Goal: Task Accomplishment & Management: Complete application form

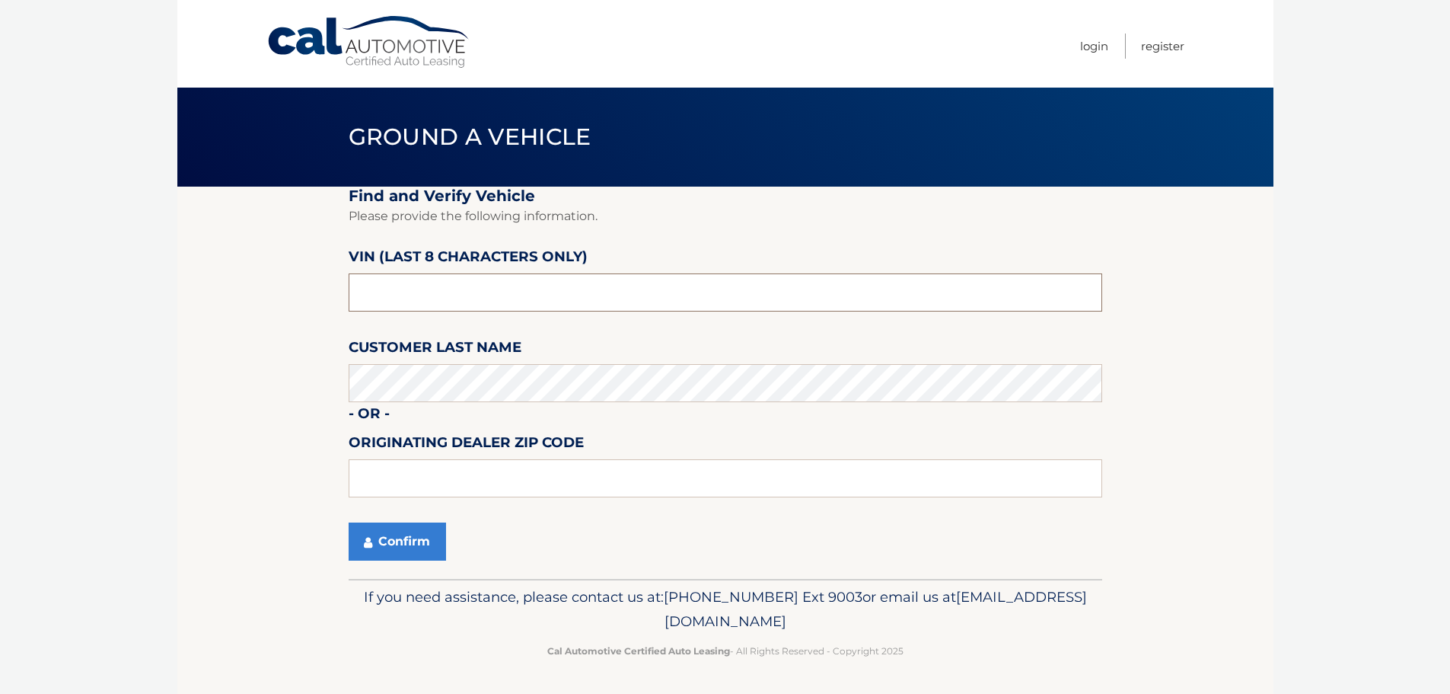
click at [633, 284] on input "text" at bounding box center [726, 292] width 754 height 38
click at [569, 301] on input "1V2WR2CA" at bounding box center [726, 292] width 754 height 38
click at [566, 293] on input "1V2WR2CA" at bounding box center [726, 292] width 754 height 38
type input "1*******"
type input "NC534563"
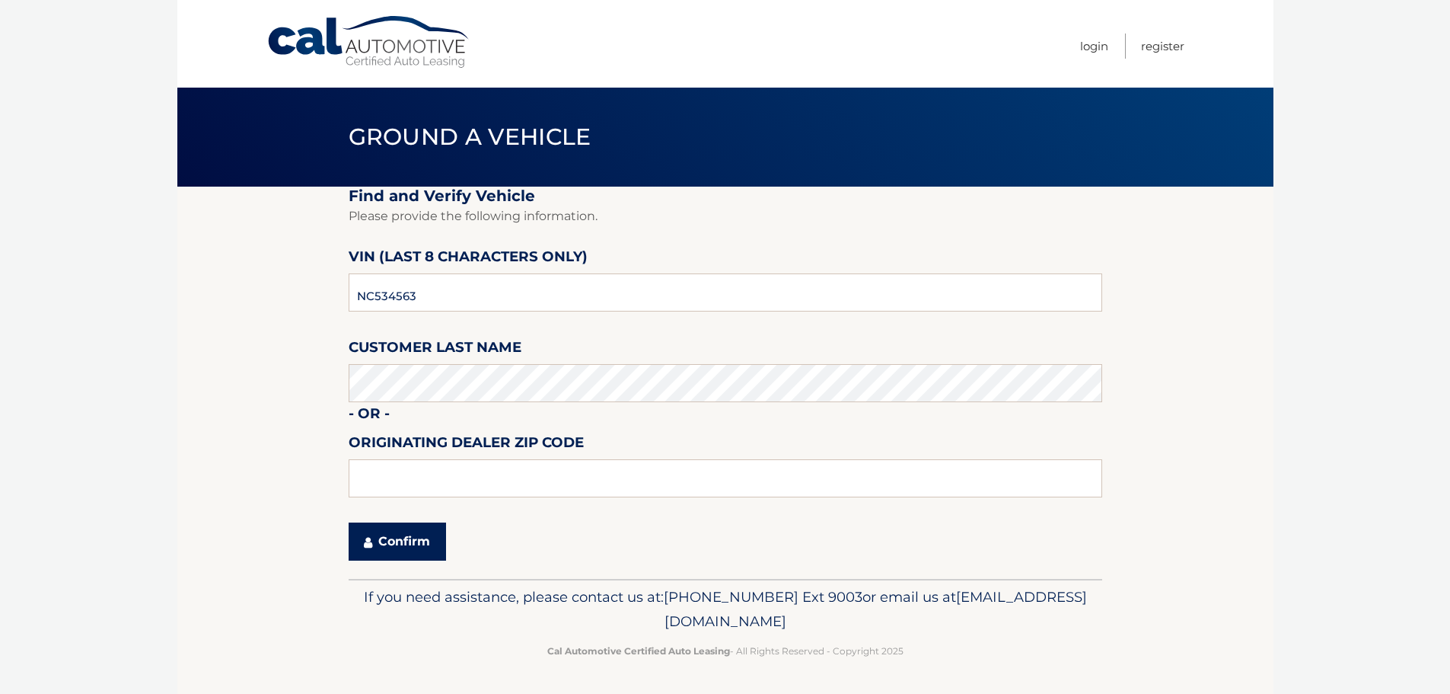
click at [403, 542] on button "Confirm" at bounding box center [397, 541] width 97 height 38
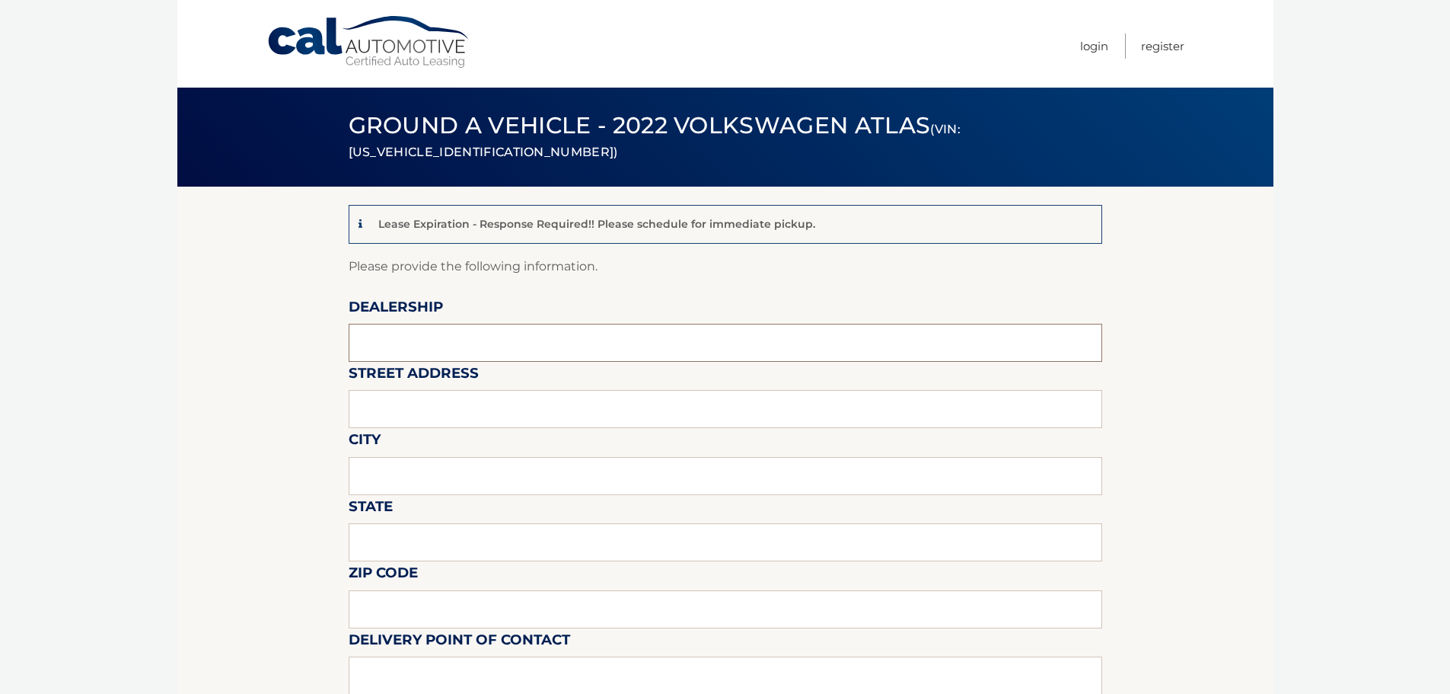
click at [586, 355] on input "text" at bounding box center [726, 343] width 754 height 38
type input "[PERSON_NAME] VOLVO CARS COCONUT CREEK"
click at [481, 416] on input "text" at bounding box center [726, 409] width 754 height 38
type input "[STREET_ADDRESS]"
type input "[GEOGRAPHIC_DATA]"
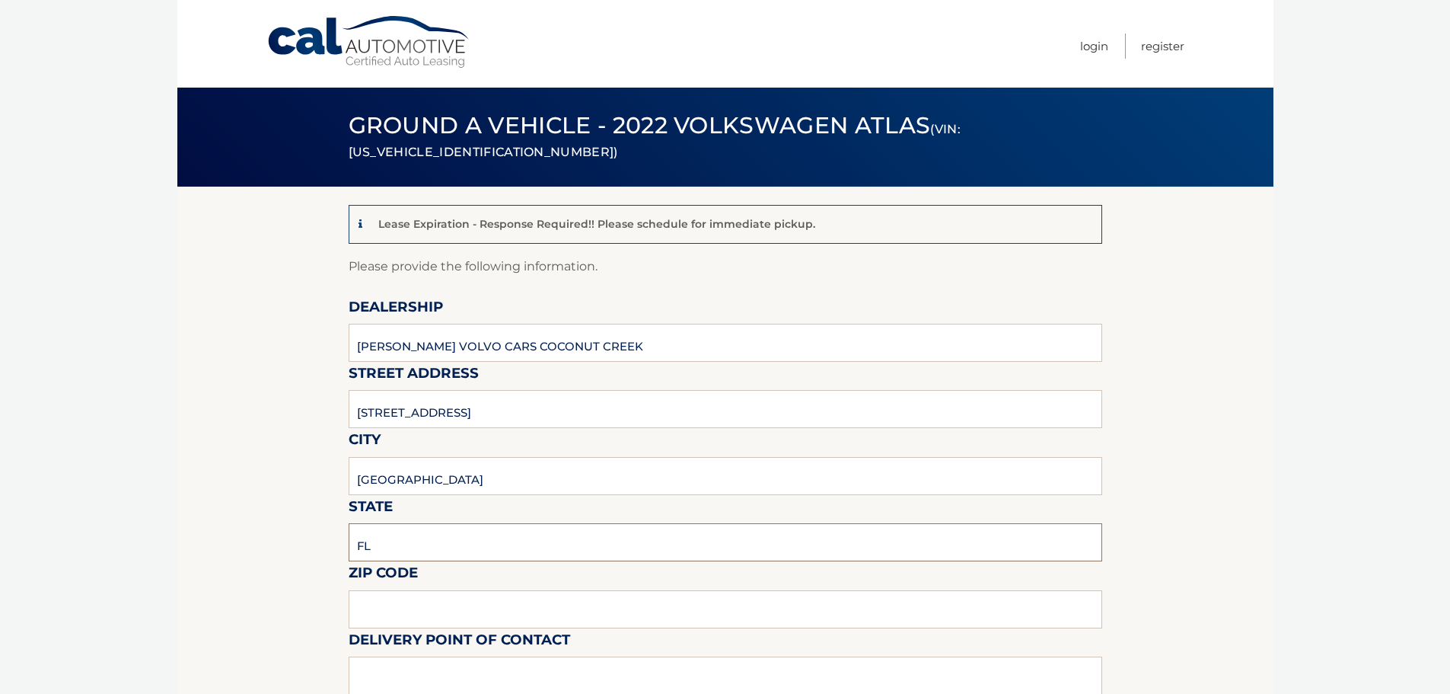
type input "FL"
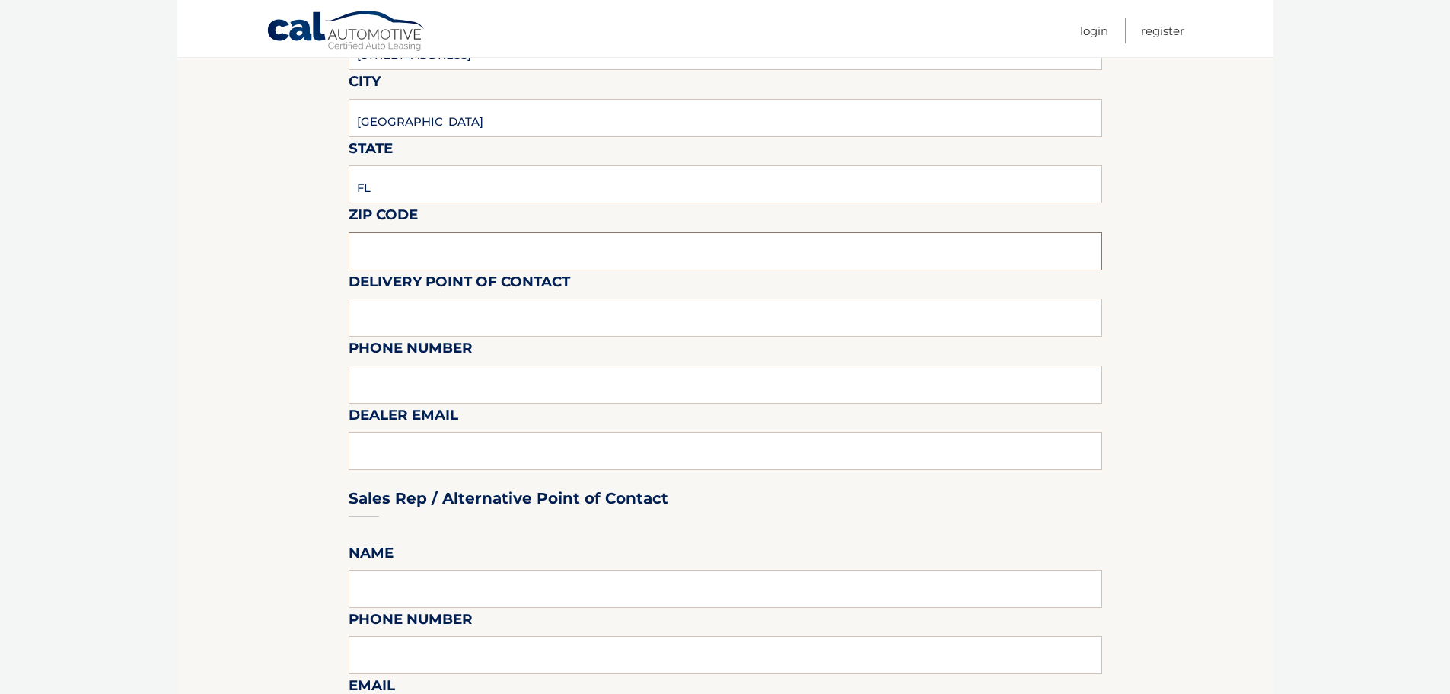
scroll to position [381, 0]
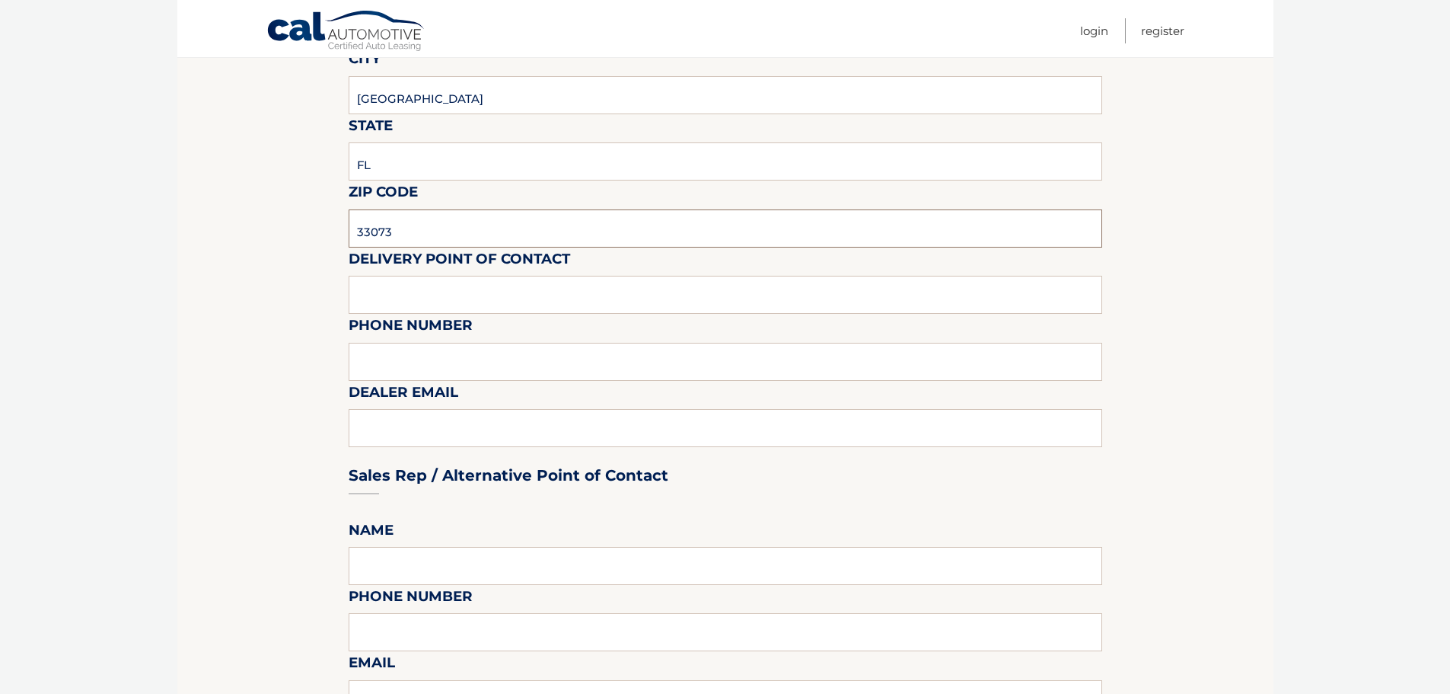
type input "33073"
type input "VOLVO SALES FRONT DESK"
type input "9545903760"
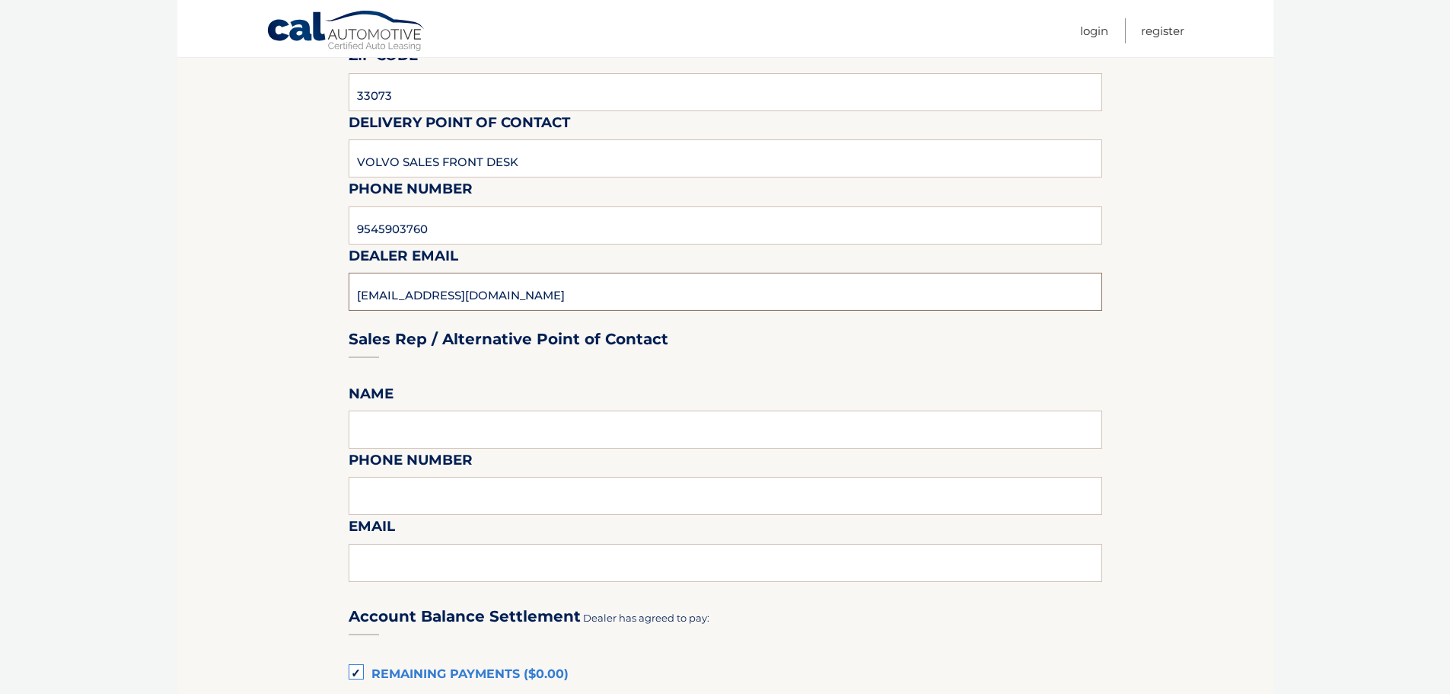
scroll to position [837, 0]
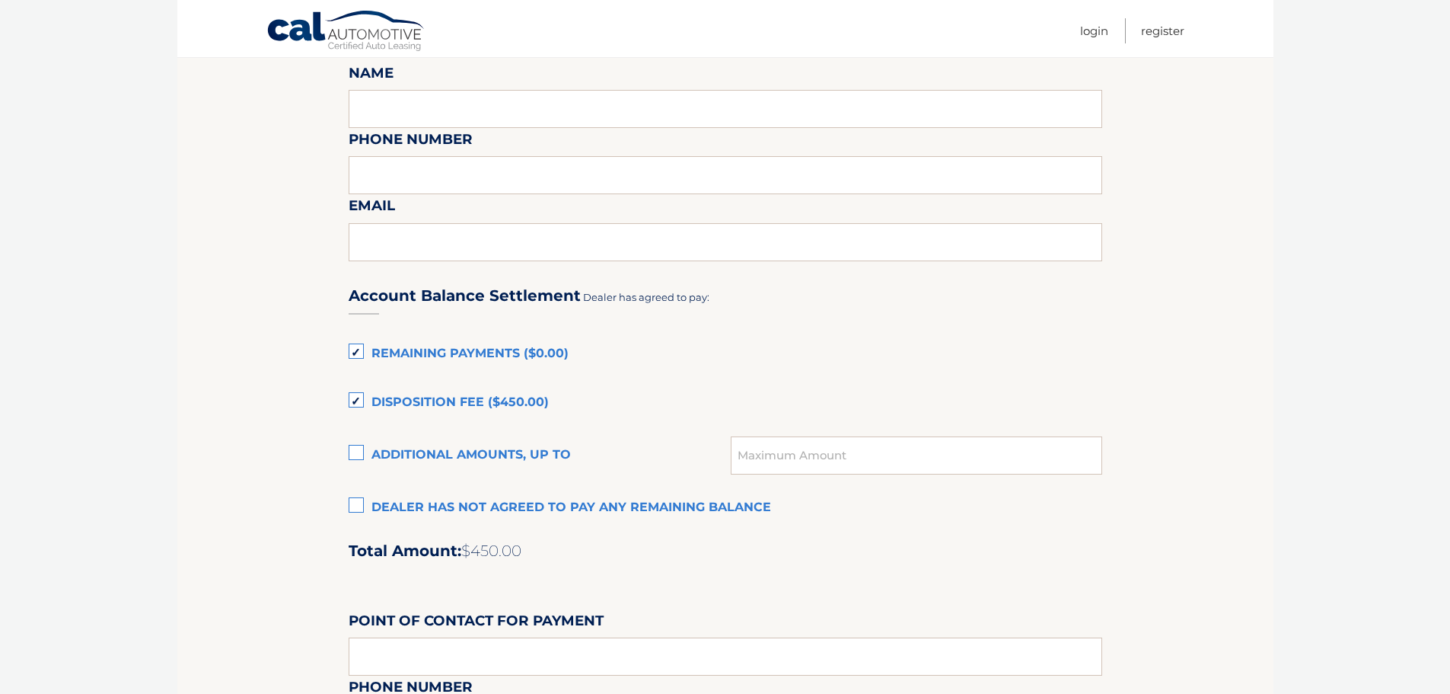
type input "[EMAIL_ADDRESS][DOMAIN_NAME]"
click at [354, 506] on label "Dealer has not agreed to pay any remaining balance" at bounding box center [726, 508] width 754 height 30
click at [0, 0] on input "Dealer has not agreed to pay any remaining balance" at bounding box center [0, 0] width 0 height 0
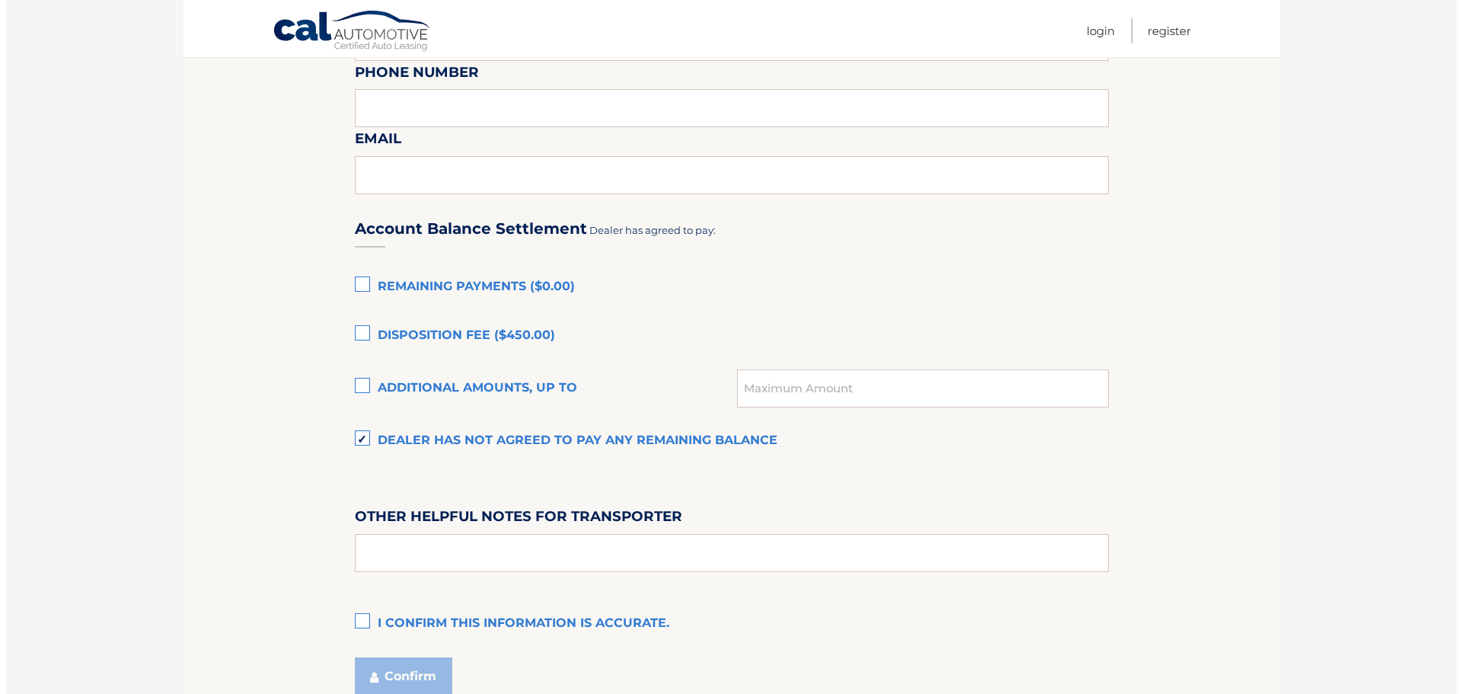
scroll to position [1040, 0]
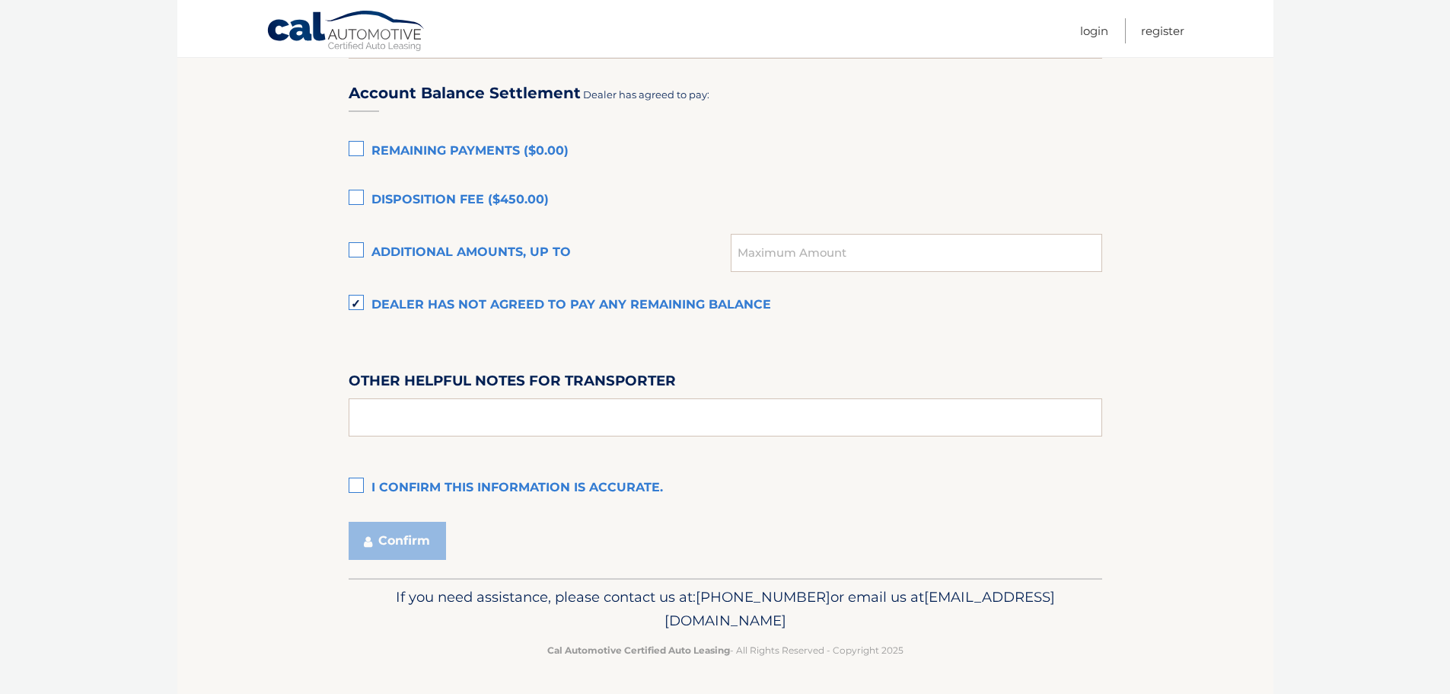
click at [362, 482] on label "I confirm this information is accurate." at bounding box center [726, 488] width 754 height 30
click at [0, 0] on input "I confirm this information is accurate." at bounding box center [0, 0] width 0 height 0
click at [384, 532] on button "Confirm" at bounding box center [397, 540] width 97 height 38
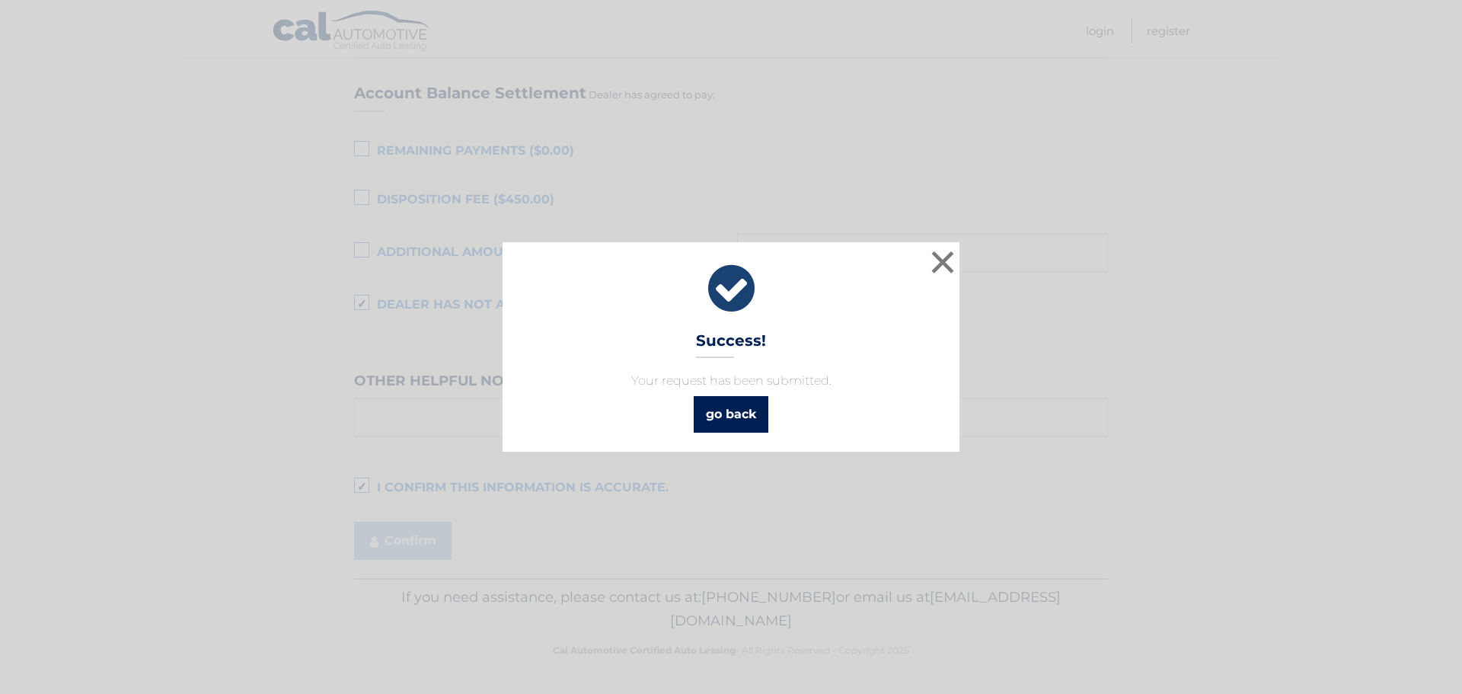
click at [731, 418] on link "go back" at bounding box center [731, 414] width 75 height 37
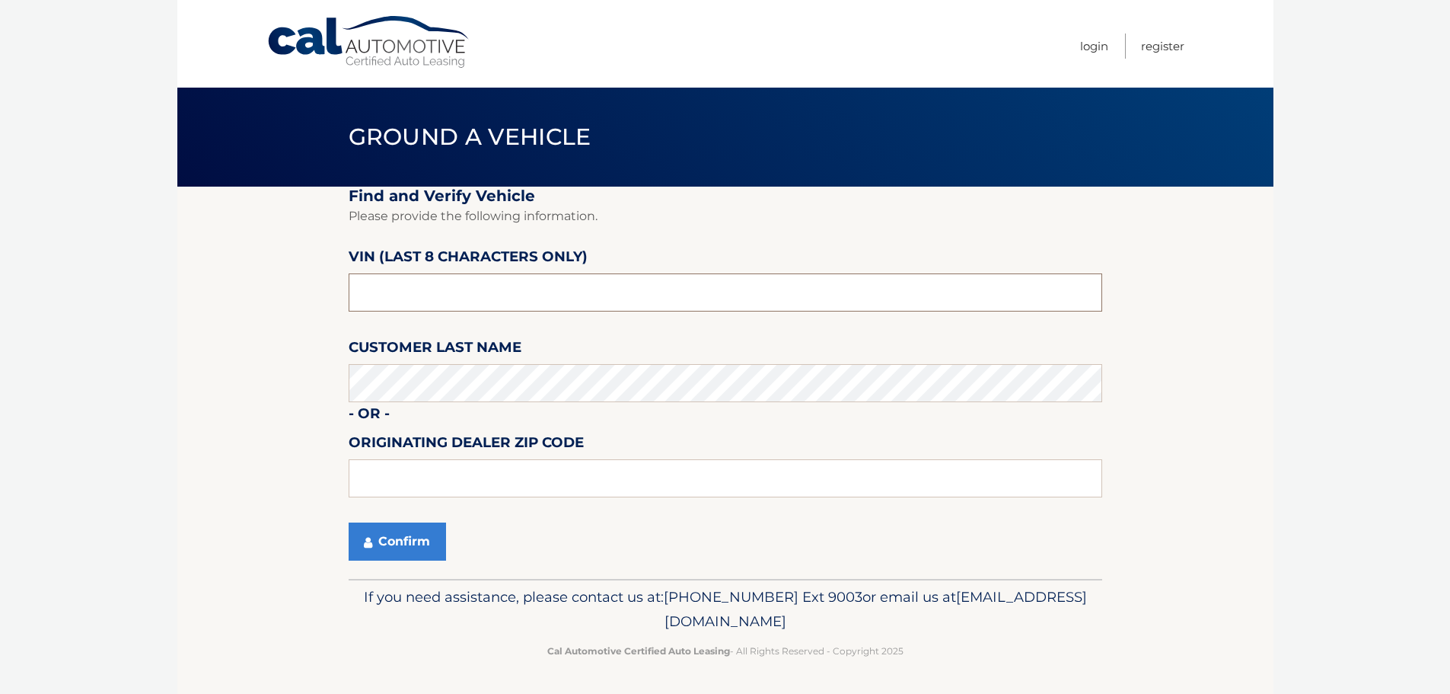
click at [514, 283] on input "text" at bounding box center [726, 292] width 754 height 38
type input "C*******"
type input "PC202793"
type input "33073"
click at [416, 548] on button "Confirm" at bounding box center [397, 541] width 97 height 38
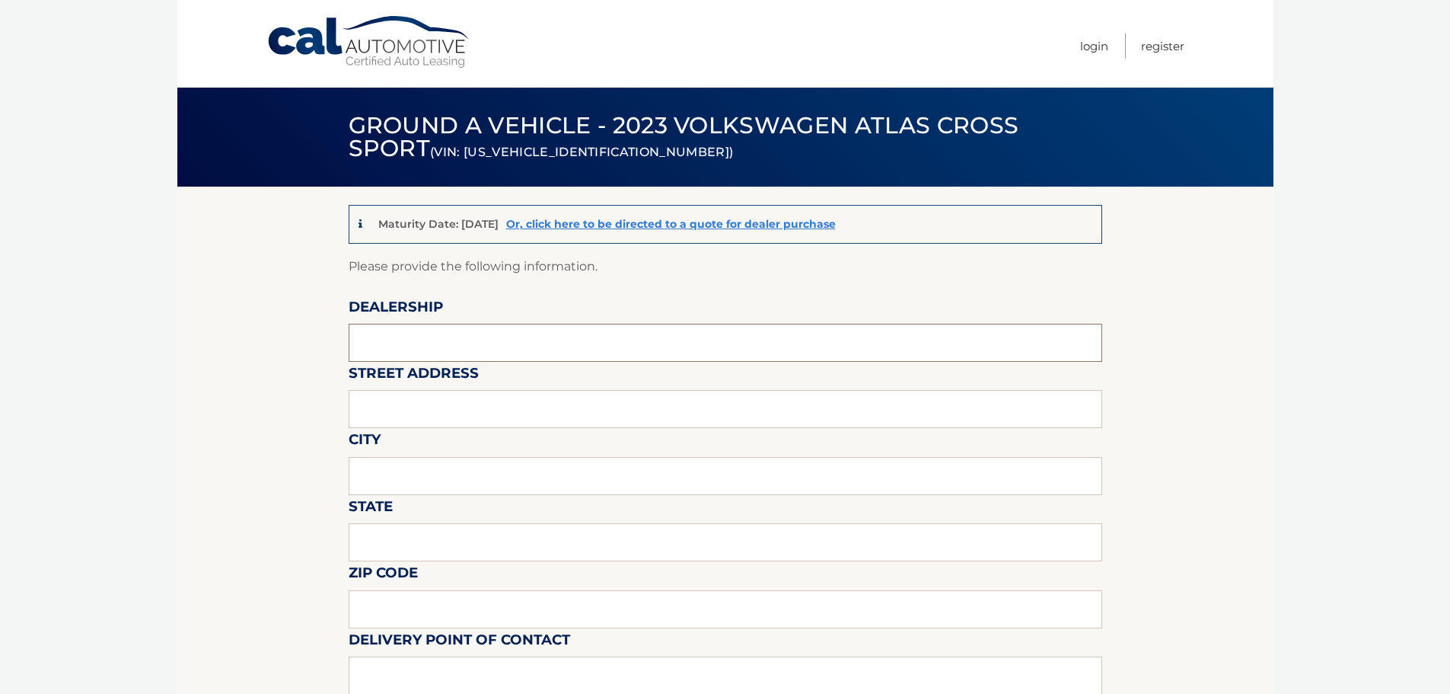
click at [406, 330] on input "text" at bounding box center [726, 343] width 754 height 38
type input "[PERSON_NAME] VOLVO CARS COCONUT CREEK"
type input "[STREET_ADDRESS]"
type input "[GEOGRAPHIC_DATA]"
type input "FL"
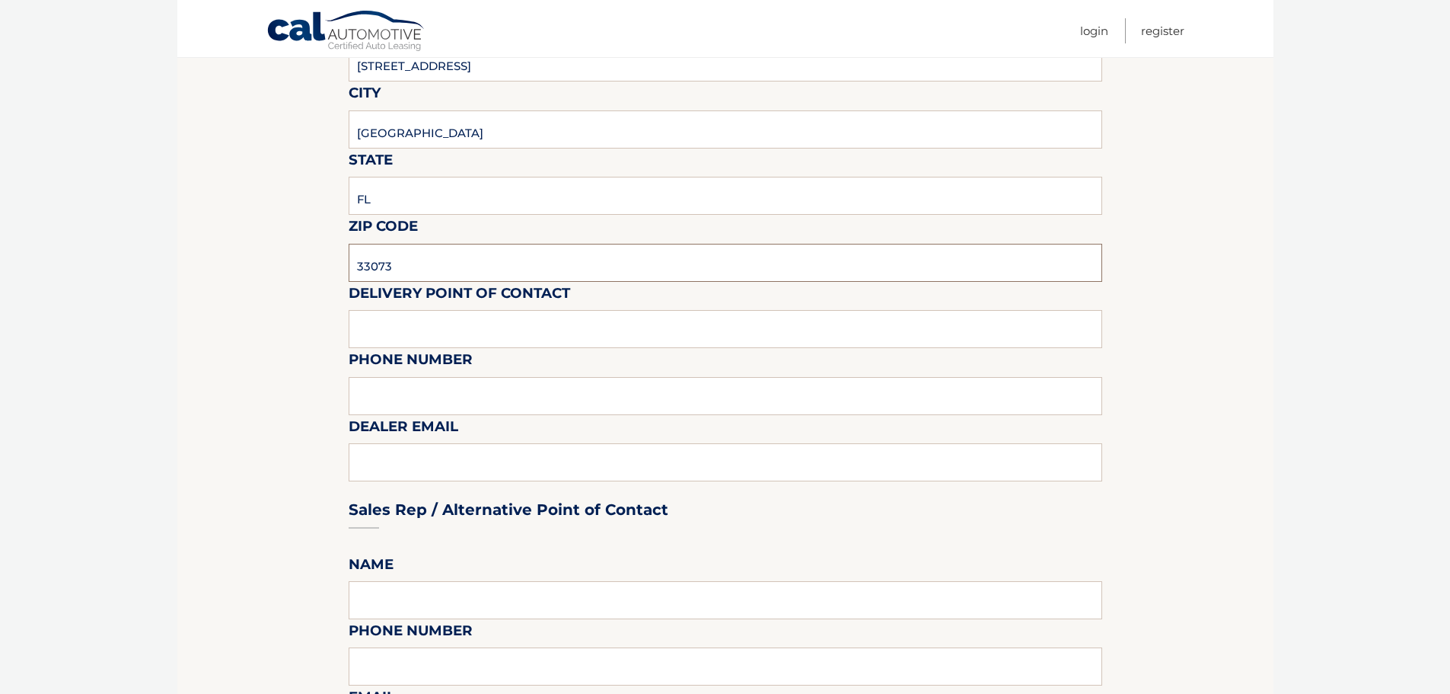
scroll to position [381, 0]
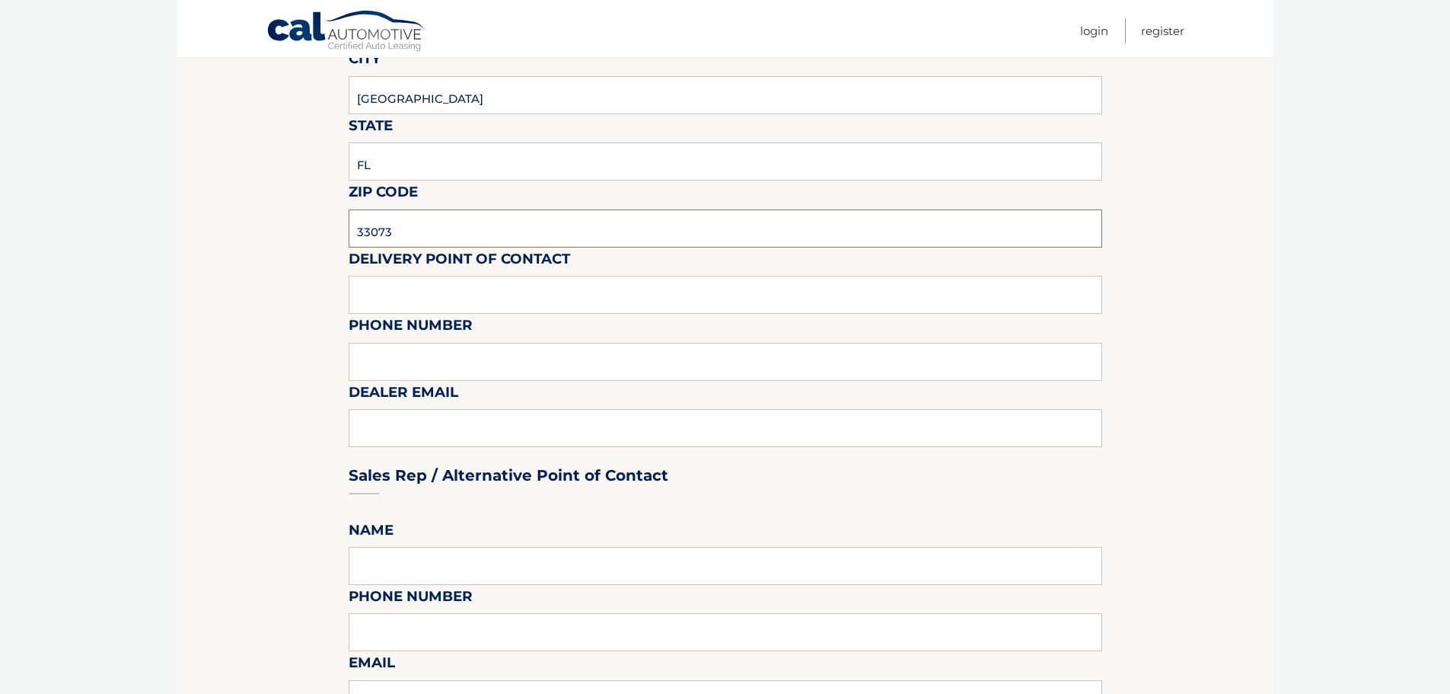
type input "33073"
type input "VOLVO SALES FRONT DESK"
type input "9545903760"
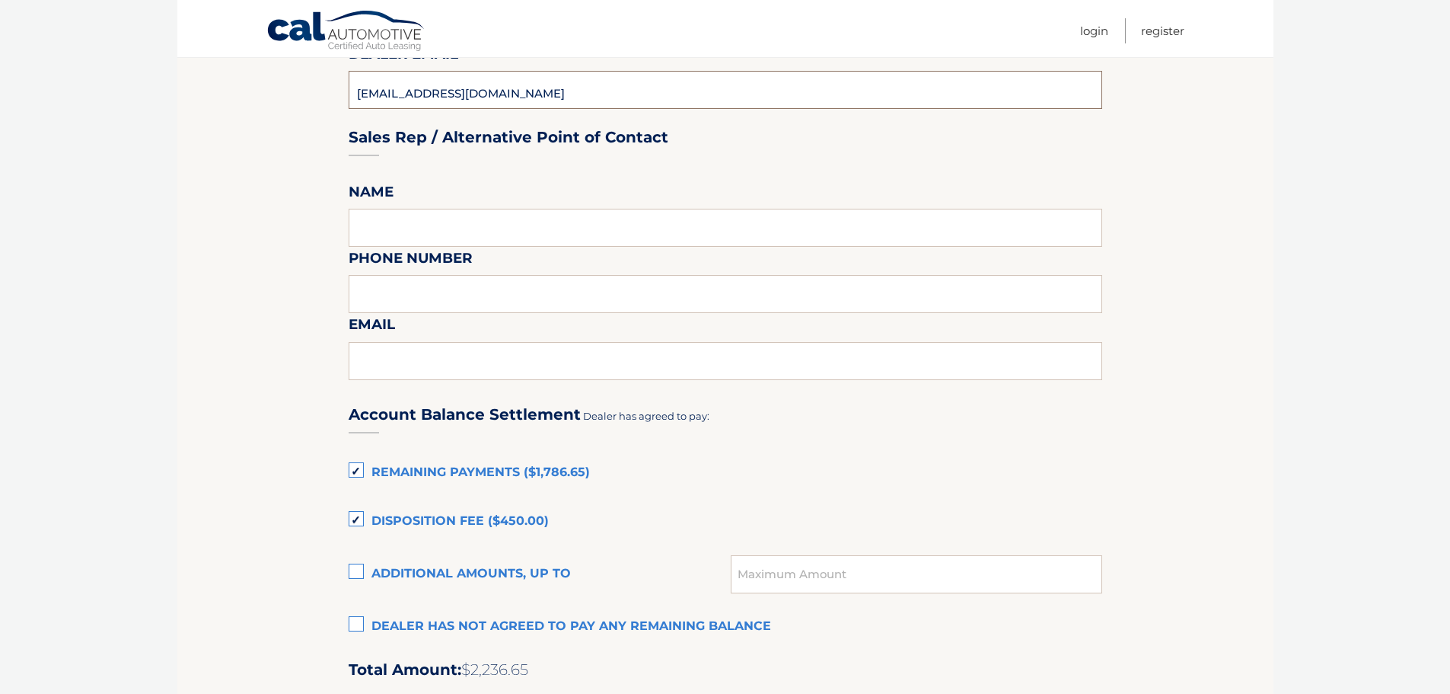
scroll to position [914, 0]
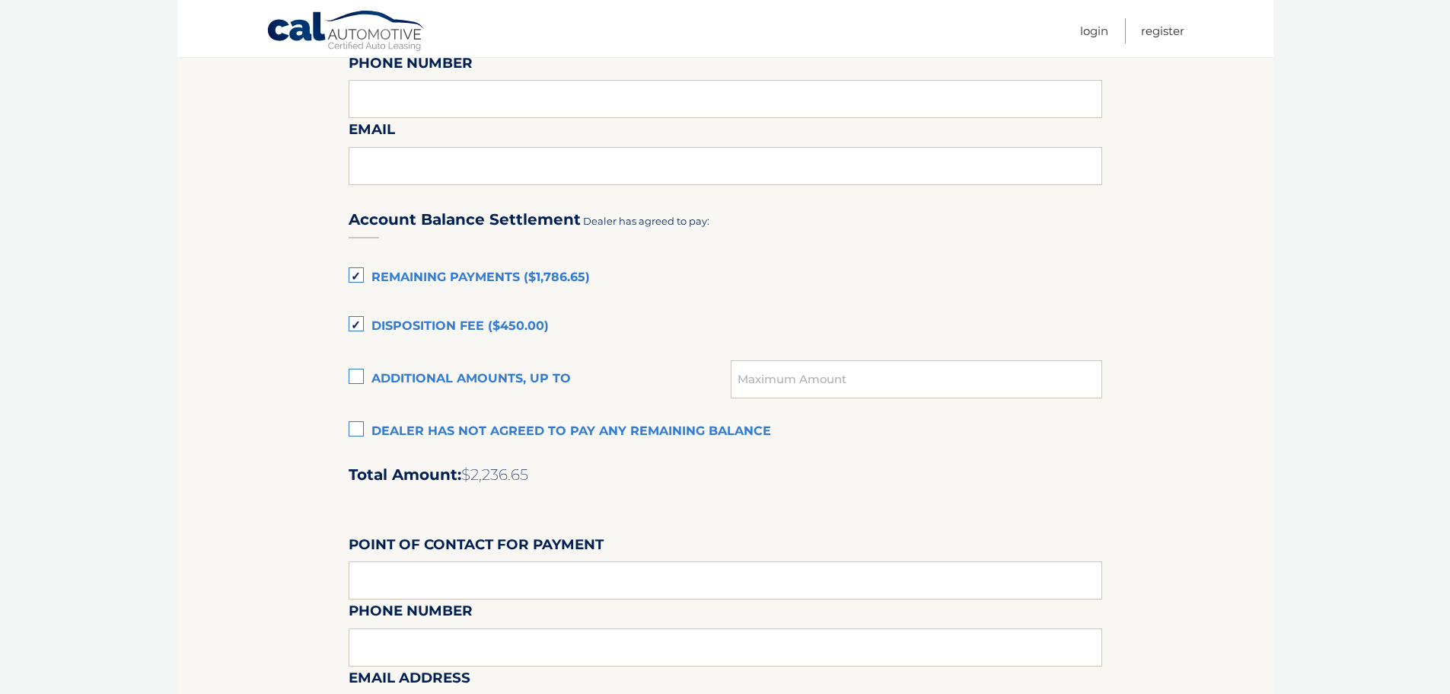
type input "KATIEM@GUNTHERCREEK.NET"
click at [349, 327] on label "Disposition Fee ($450.00)" at bounding box center [726, 326] width 754 height 30
click at [0, 0] on input "Disposition Fee ($450.00)" at bounding box center [0, 0] width 0 height 0
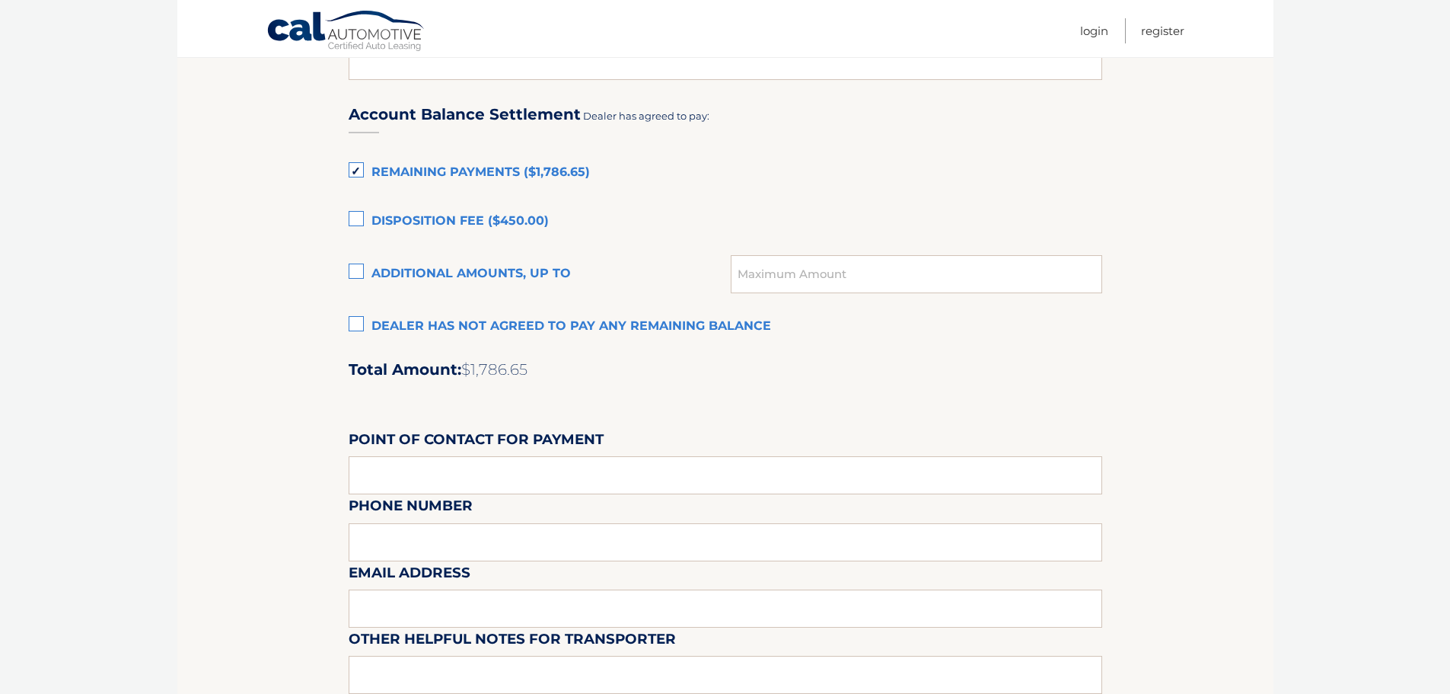
scroll to position [1277, 0]
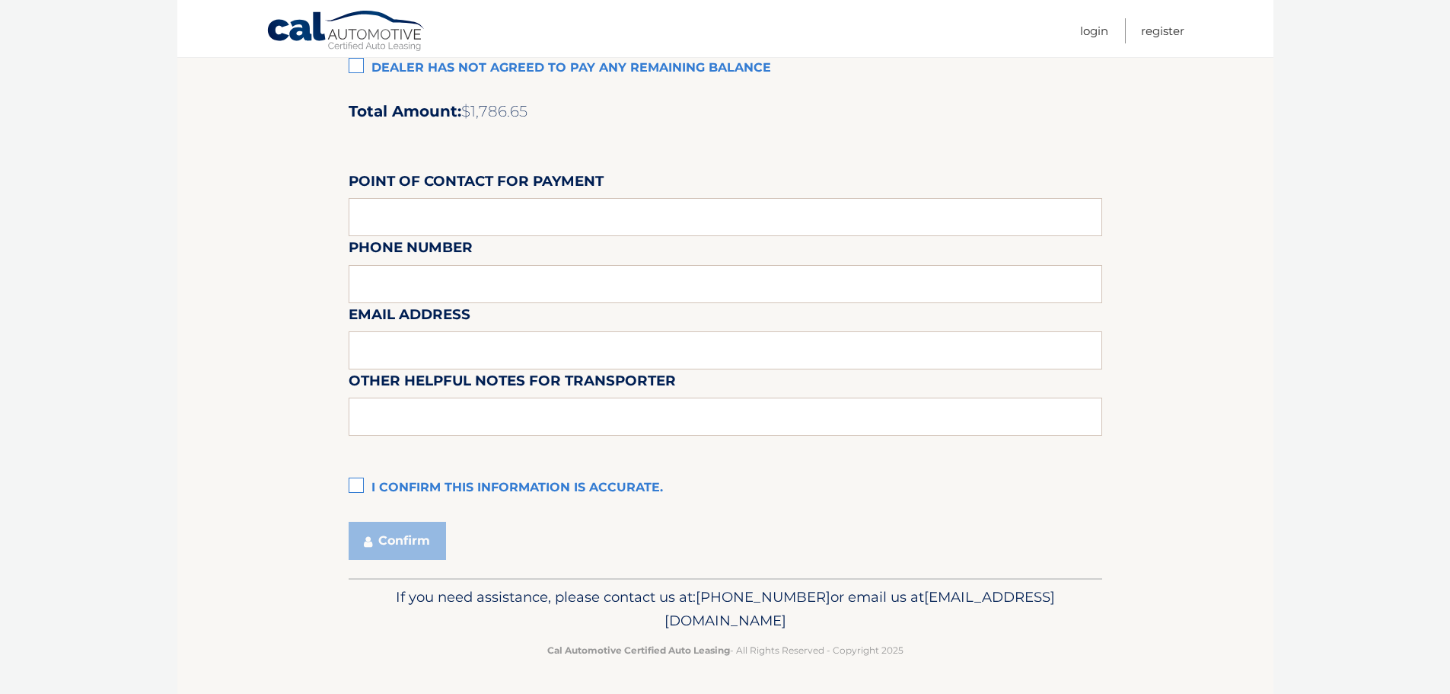
click at [359, 486] on label "I confirm this information is accurate." at bounding box center [726, 488] width 754 height 30
click at [0, 0] on input "I confirm this information is accurate." at bounding box center [0, 0] width 0 height 0
click at [391, 541] on button "Confirm" at bounding box center [397, 540] width 97 height 38
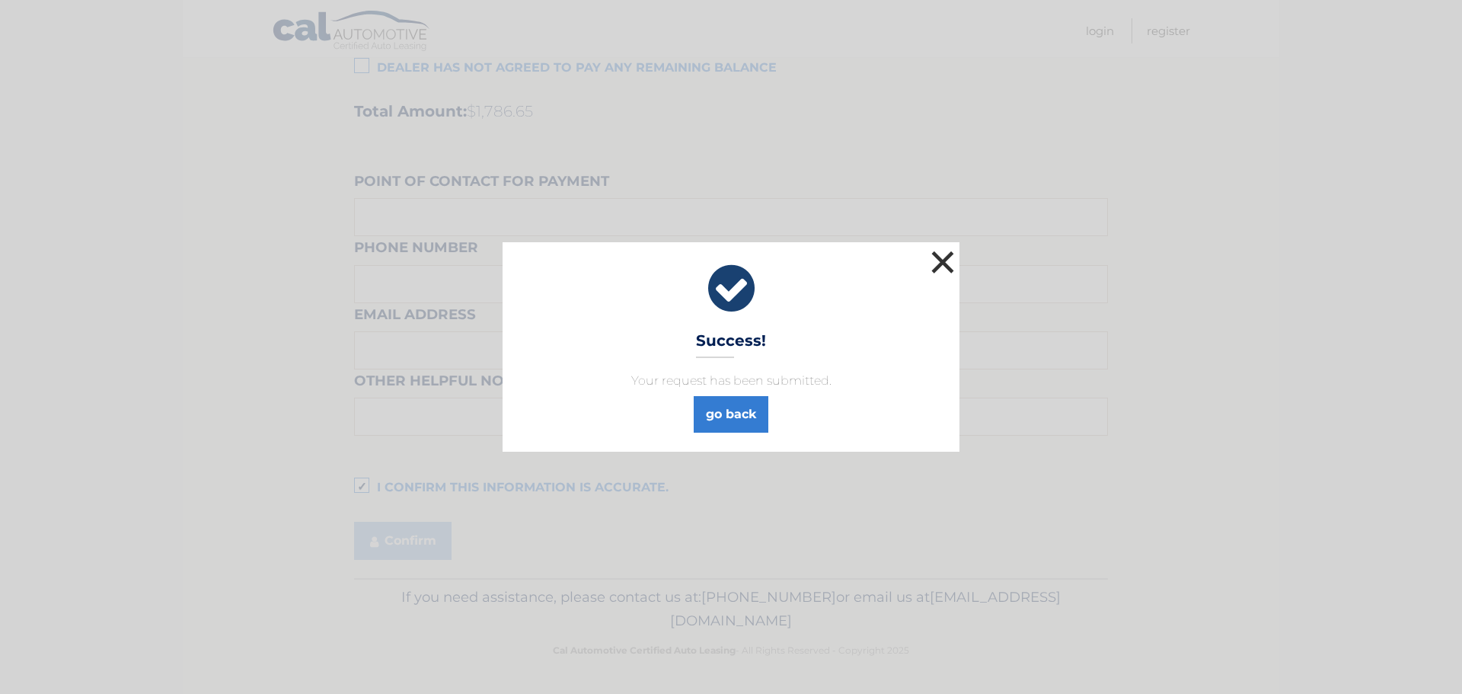
click at [952, 262] on button "×" at bounding box center [942, 262] width 30 height 30
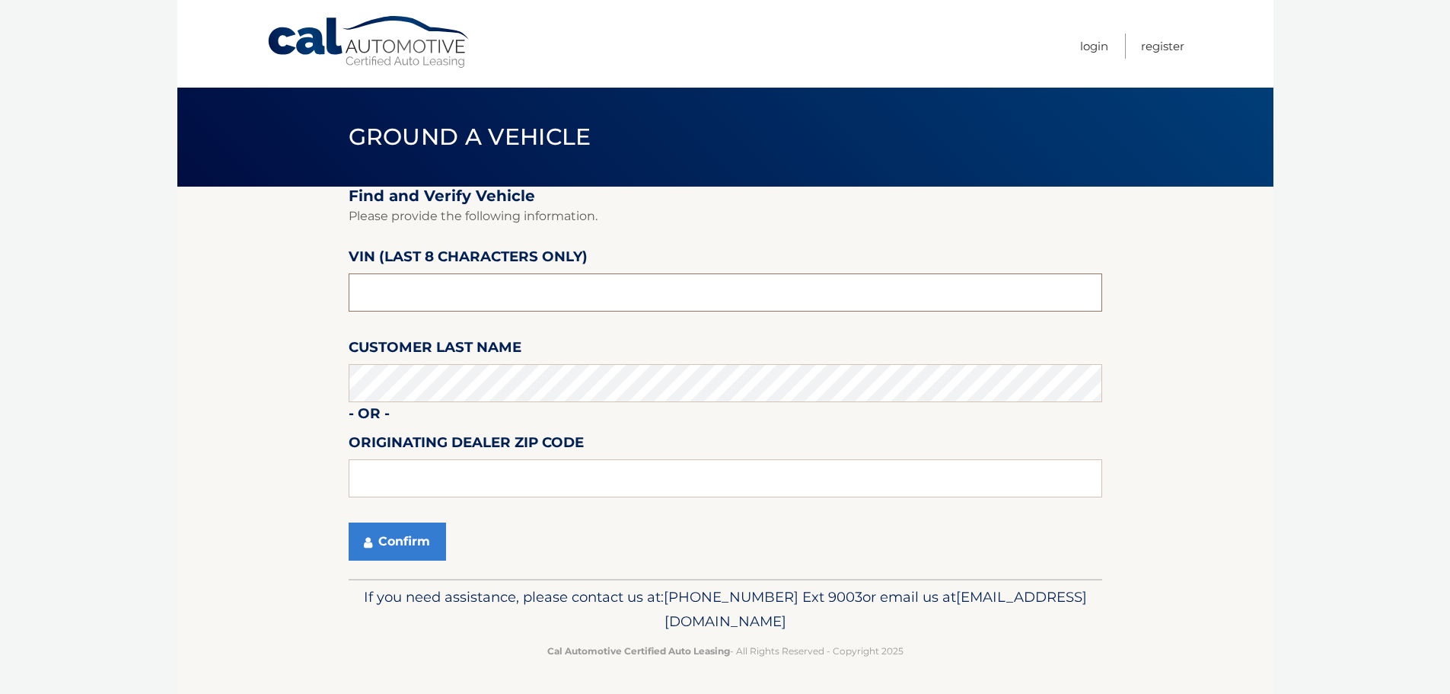
click at [754, 289] on input "text" at bounding box center [726, 292] width 754 height 38
type input "NM018200"
click at [372, 549] on button "Confirm" at bounding box center [397, 541] width 97 height 38
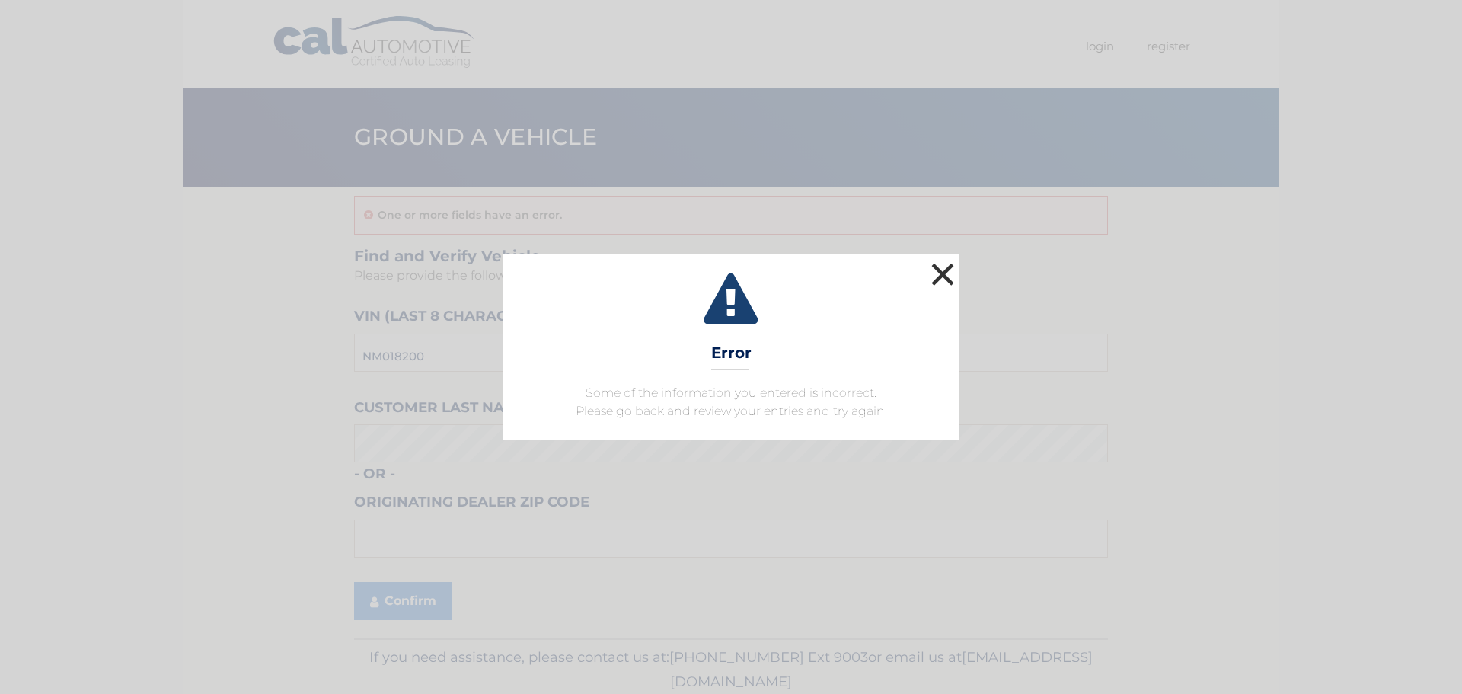
click at [947, 270] on button "×" at bounding box center [942, 274] width 30 height 30
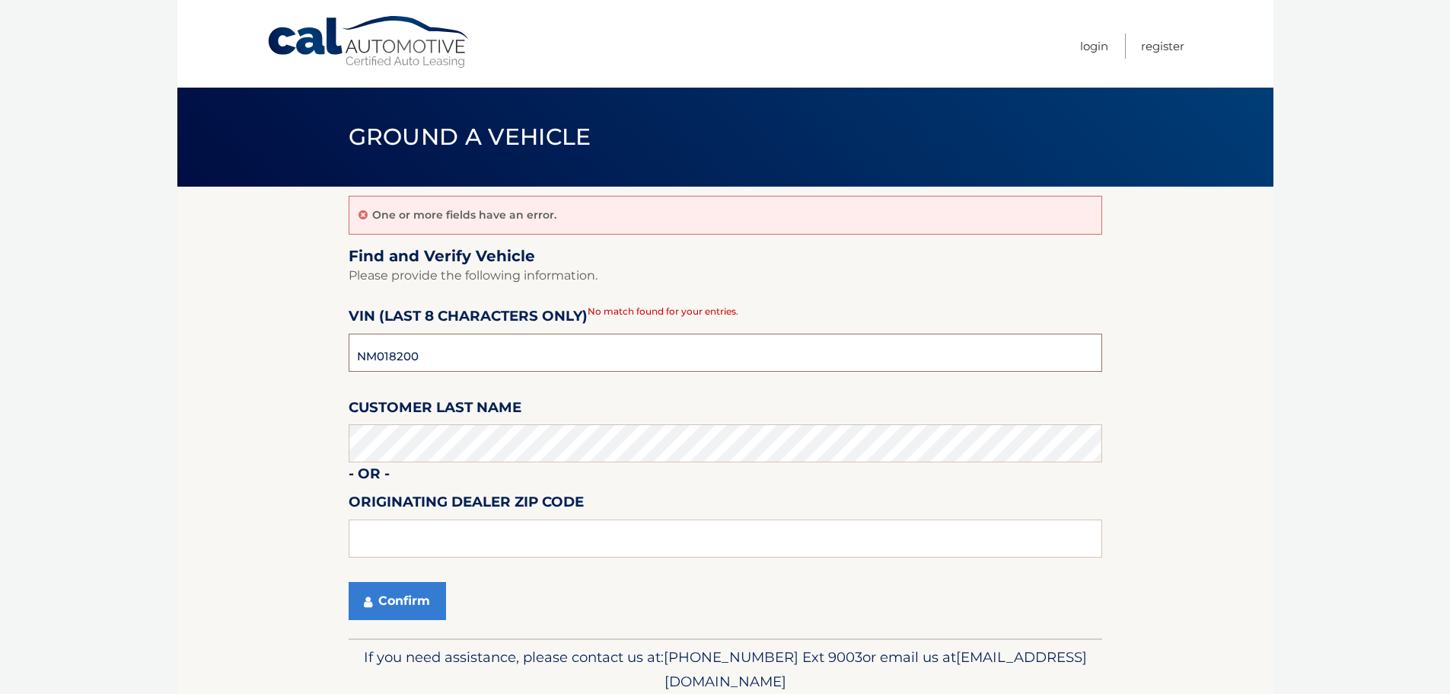
click at [546, 352] on input "NM018200" at bounding box center [726, 352] width 754 height 38
type input "N*******"
click at [502, 349] on input "NM88042*" at bounding box center [726, 352] width 754 height 38
type input "N*******"
click at [502, 349] on input "NM08042*" at bounding box center [726, 352] width 754 height 38
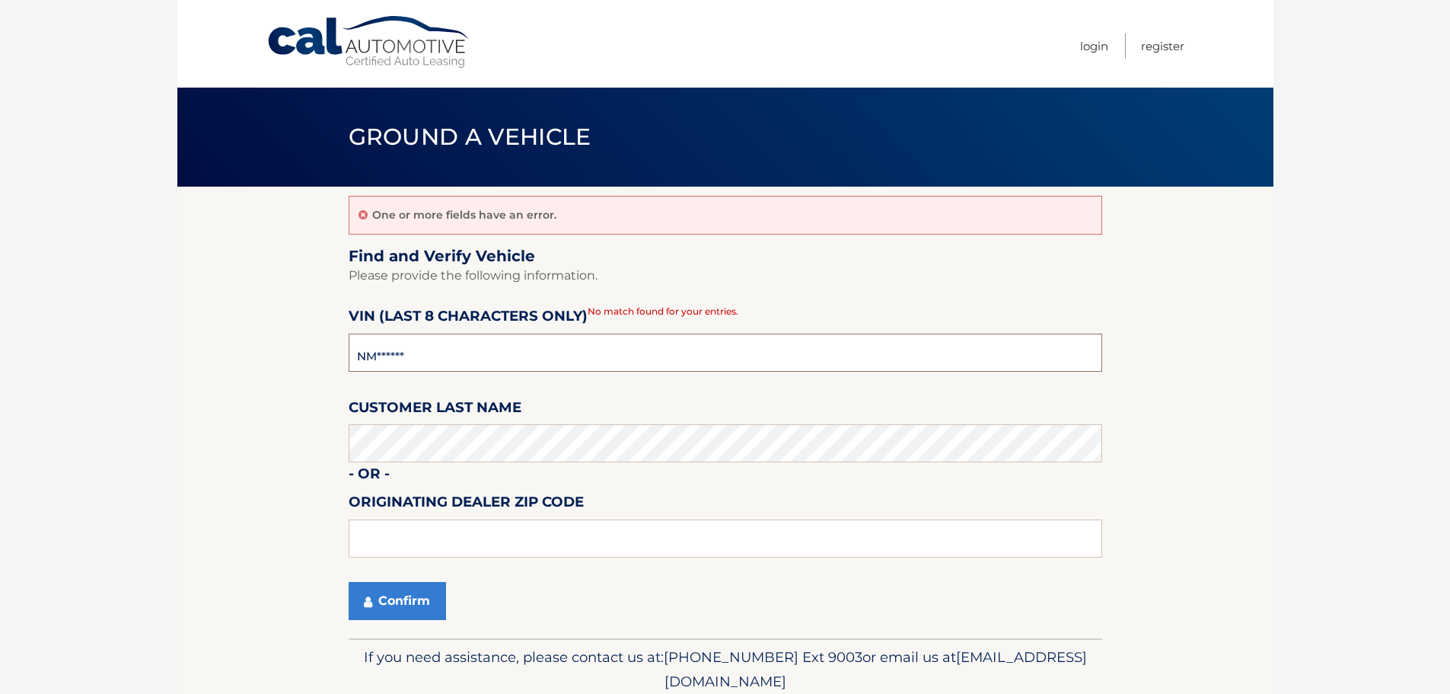
type input "N*******"
type input "NM088042"
click at [440, 607] on button "Confirm" at bounding box center [397, 601] width 97 height 38
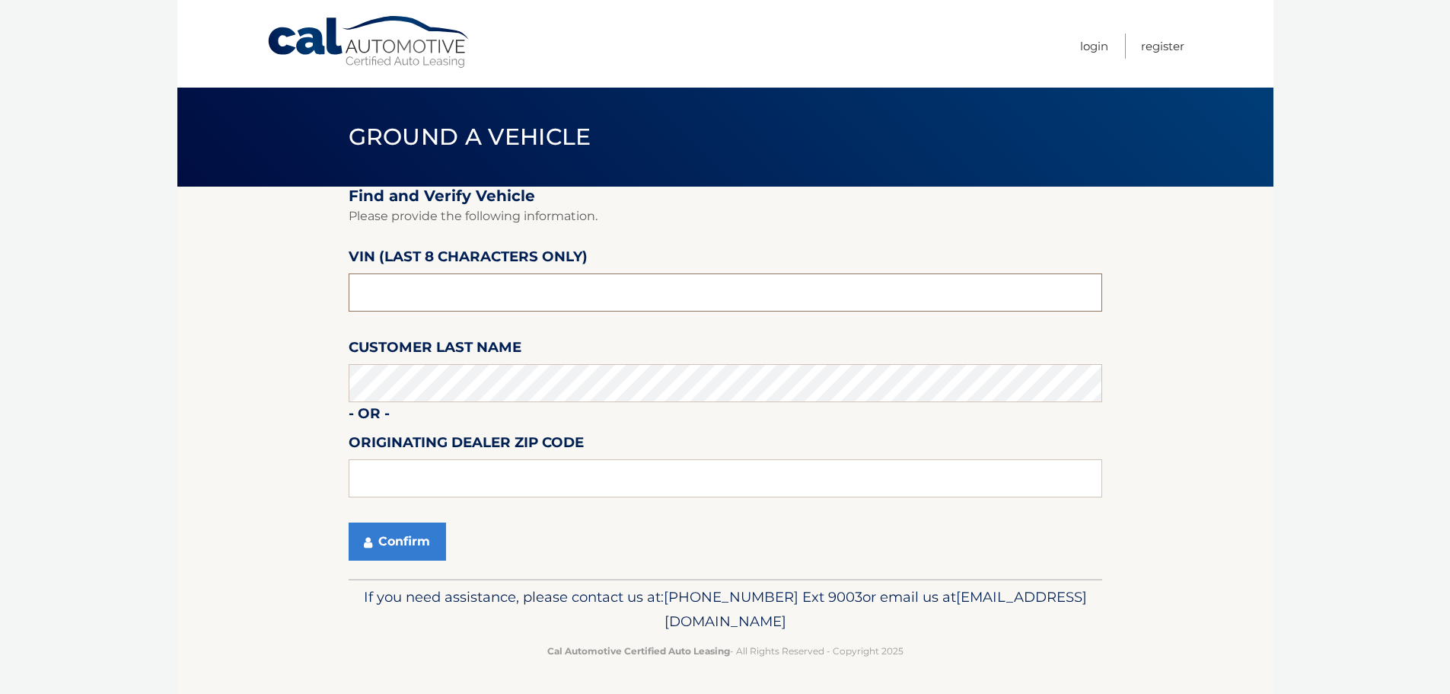
click at [477, 292] on input "text" at bounding box center [726, 292] width 754 height 38
type input "G*******"
type input "B*******"
type input "NM088042"
click at [381, 552] on button "Confirm" at bounding box center [397, 541] width 97 height 38
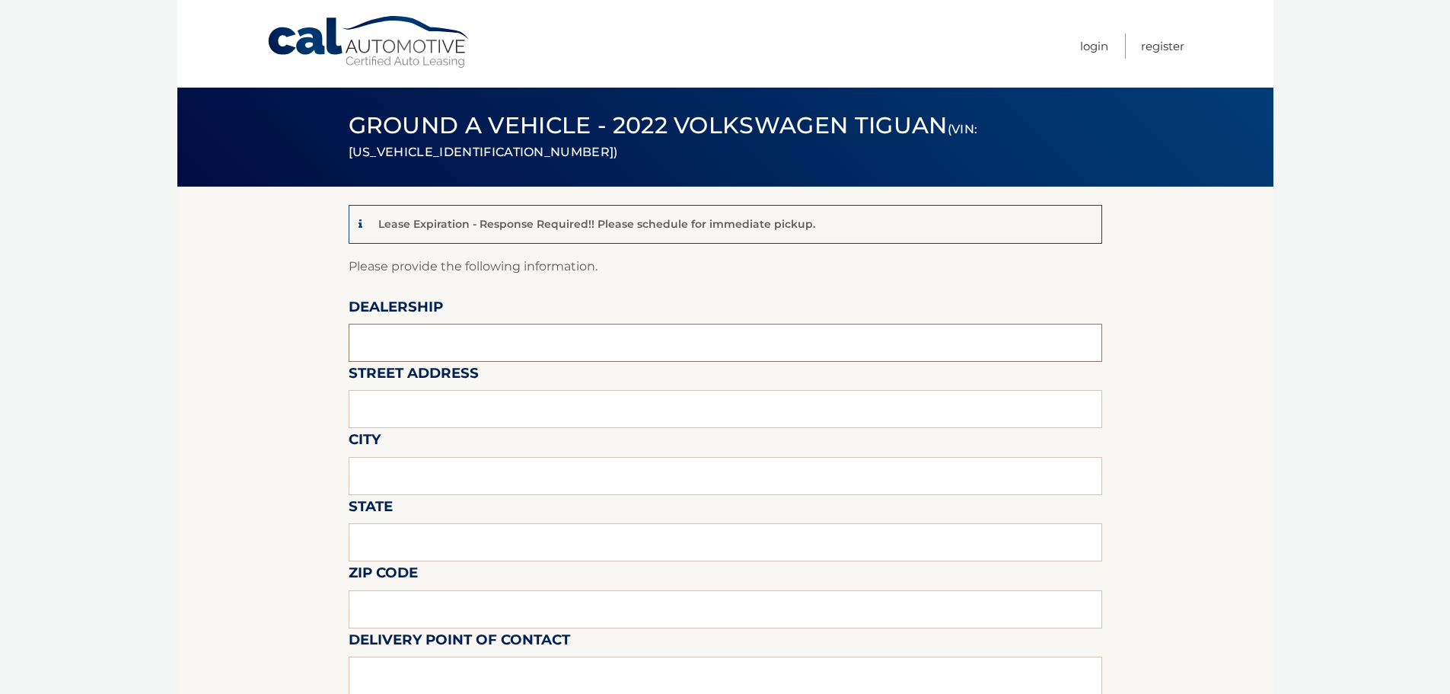
click at [556, 343] on input "text" at bounding box center [726, 343] width 754 height 38
type input "[PERSON_NAME] VOLVO CARS COCONUT CREEK"
type input "[STREET_ADDRESS]"
type input "[GEOGRAPHIC_DATA]"
type input "FL"
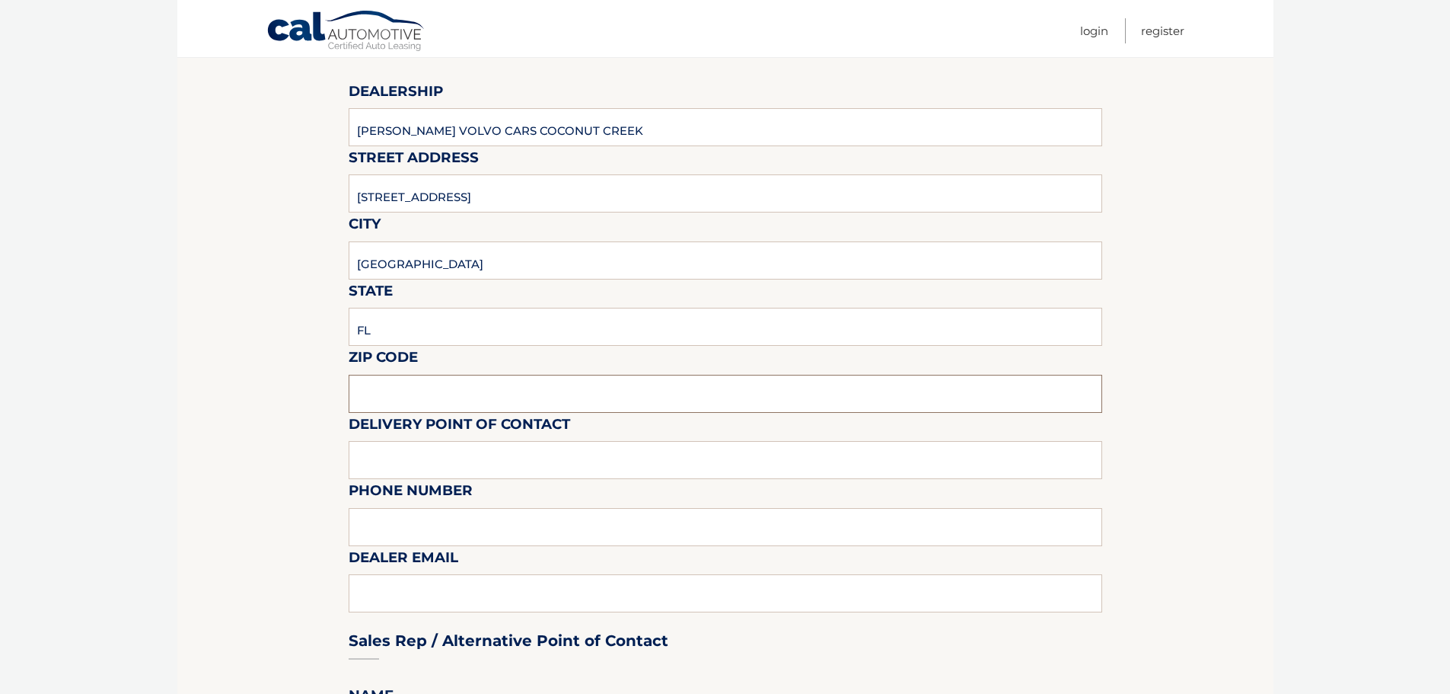
scroll to position [228, 0]
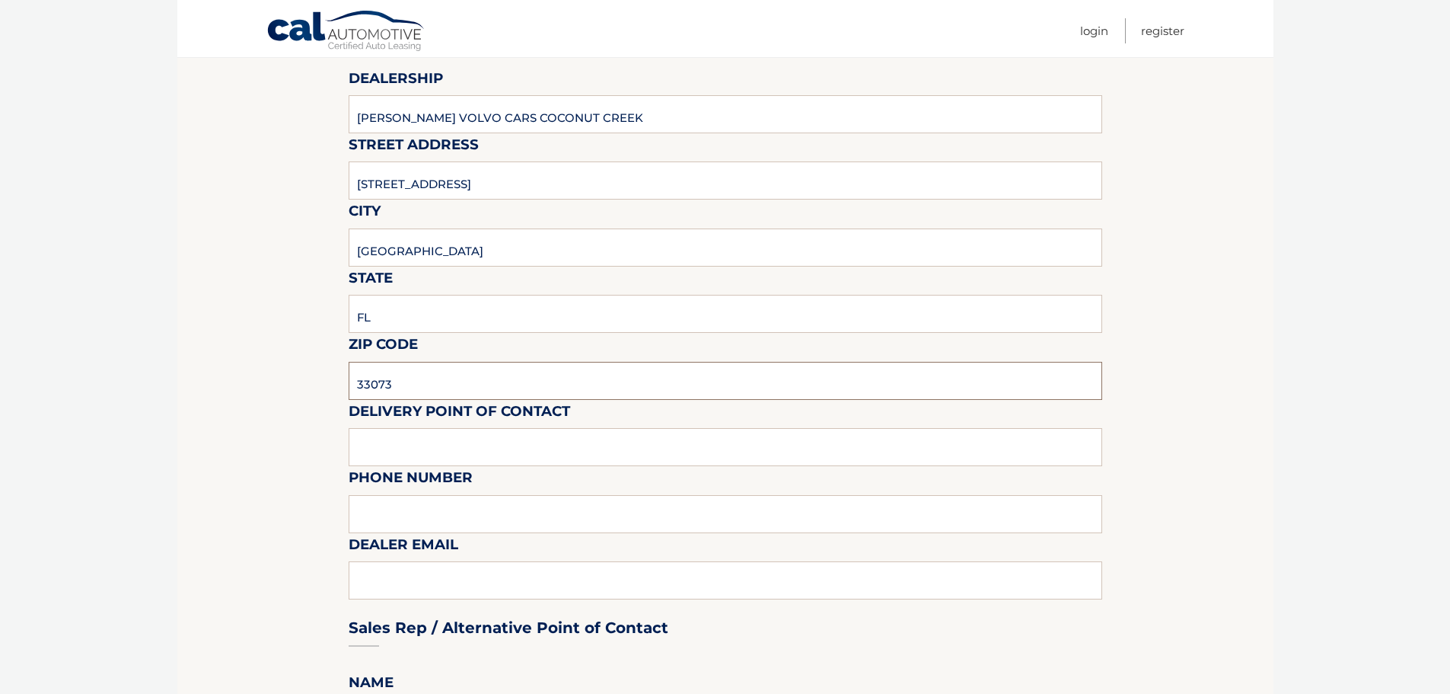
type input "33073"
type input "VOLVO SALES FRONT DESK"
type input "9545903760"
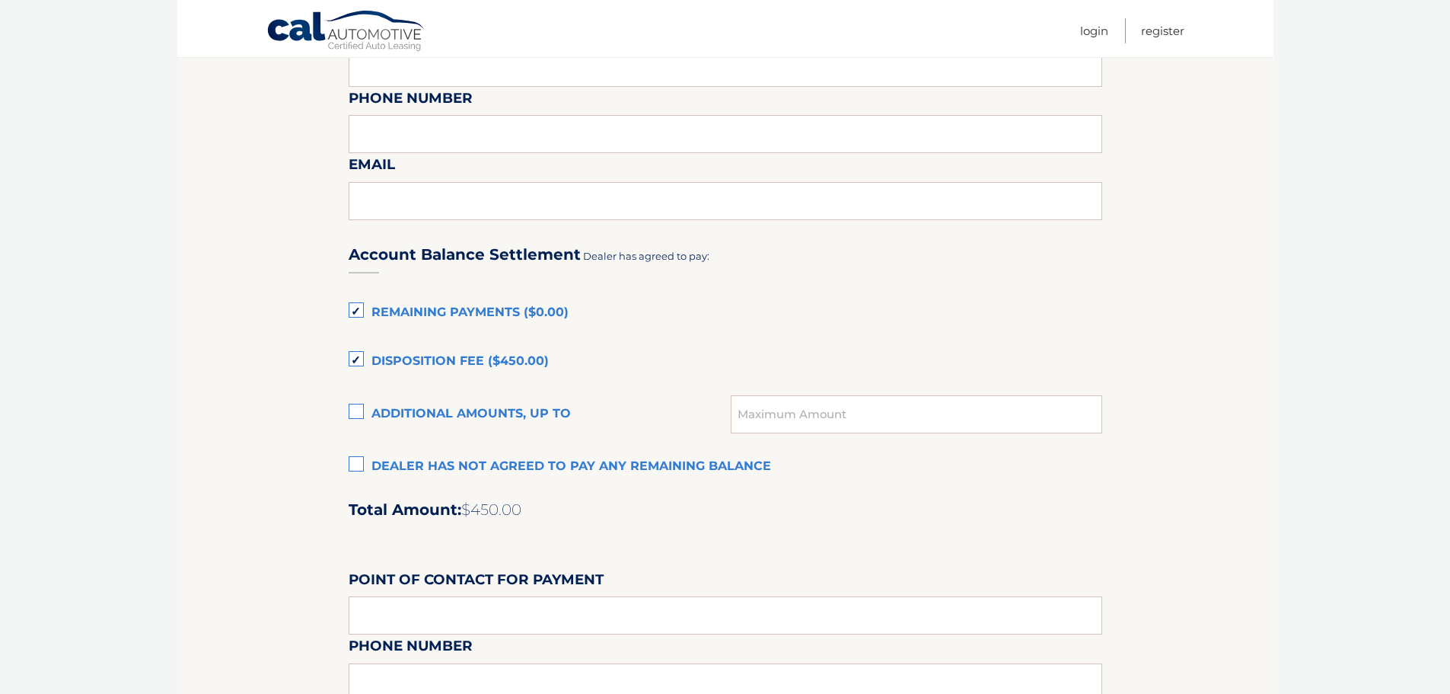
scroll to position [914, 0]
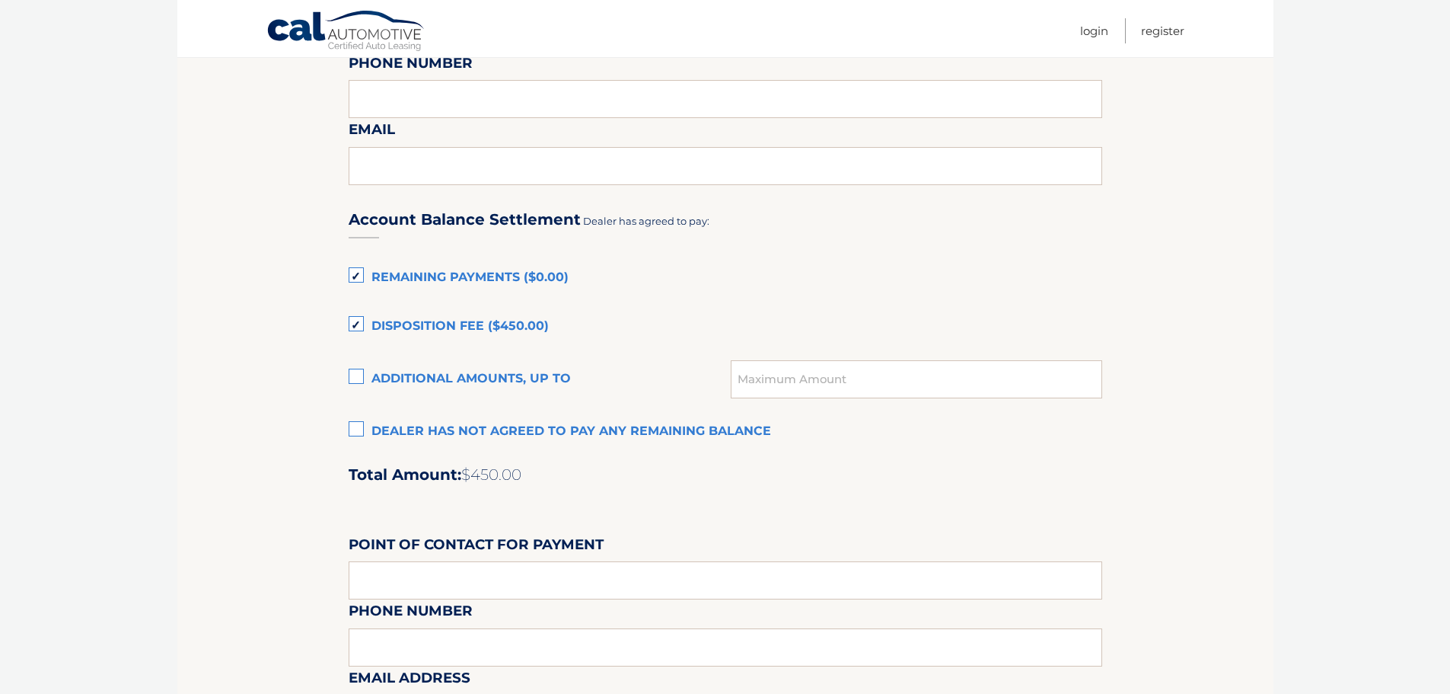
type input "[EMAIL_ADDRESS][DOMAIN_NAME]"
click at [356, 429] on label "Dealer has not agreed to pay any remaining balance" at bounding box center [726, 431] width 754 height 30
click at [0, 0] on input "Dealer has not agreed to pay any remaining balance" at bounding box center [0, 0] width 0 height 0
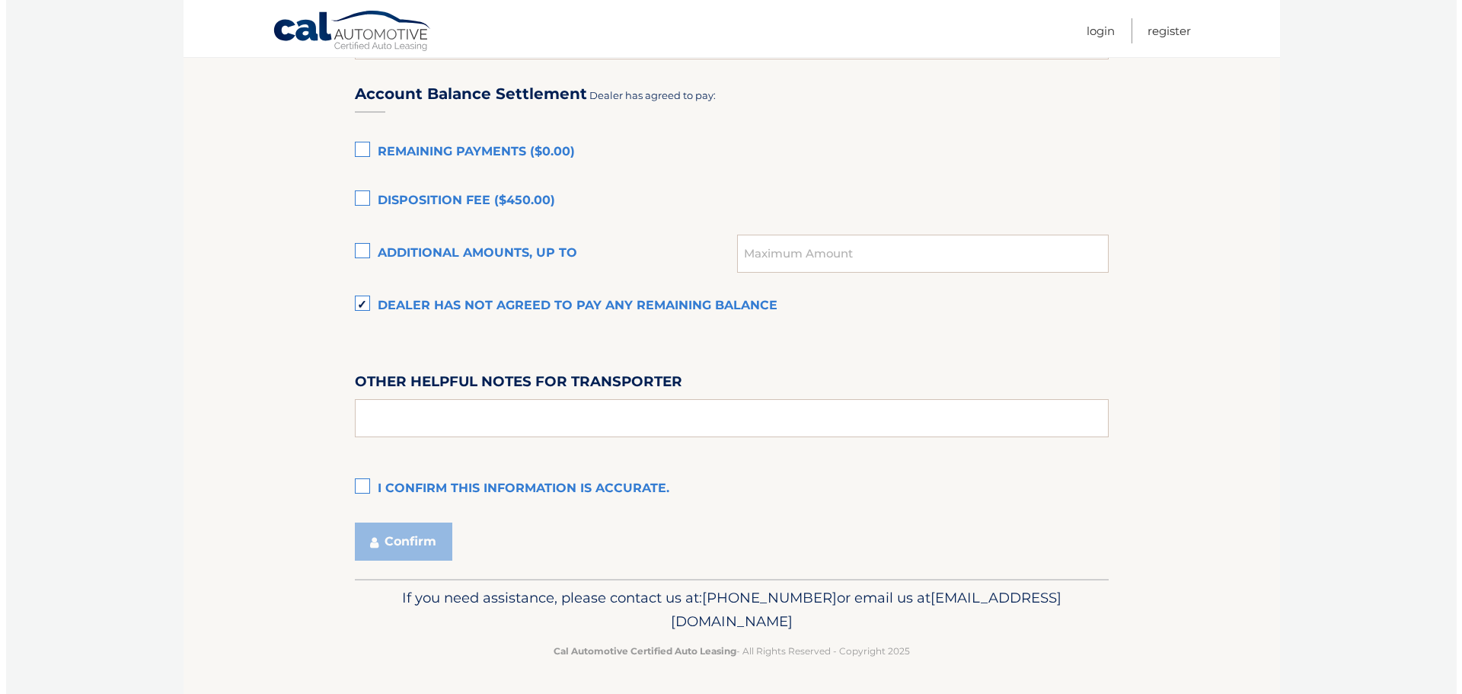
scroll to position [1040, 0]
click at [356, 479] on label "I confirm this information is accurate." at bounding box center [726, 488] width 754 height 30
click at [0, 0] on input "I confirm this information is accurate." at bounding box center [0, 0] width 0 height 0
click at [381, 545] on button "Confirm" at bounding box center [397, 540] width 97 height 38
